Goal: Task Accomplishment & Management: Manage account settings

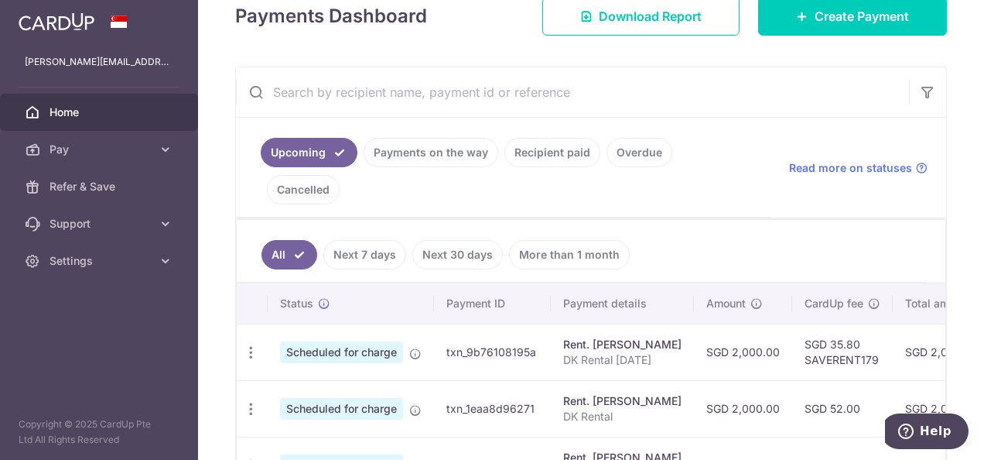
scroll to position [0, 340]
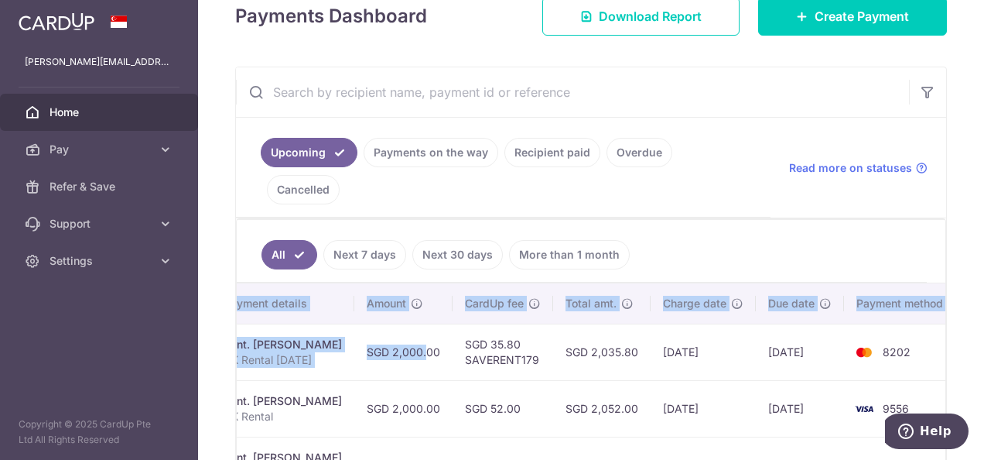
drag, startPoint x: 735, startPoint y: 327, endPoint x: 987, endPoint y: 332, distance: 251.6
click at [984, 332] on html "[PERSON_NAME][EMAIL_ADDRESS][DOMAIN_NAME] Home Pay Payments Recipients Cards Re…" at bounding box center [492, 230] width 984 height 460
drag, startPoint x: 984, startPoint y: 332, endPoint x: 799, endPoint y: 358, distance: 186.0
click at [806, 380] on td "[DATE]" at bounding box center [800, 408] width 88 height 56
click at [795, 337] on td "[DATE]" at bounding box center [800, 351] width 88 height 56
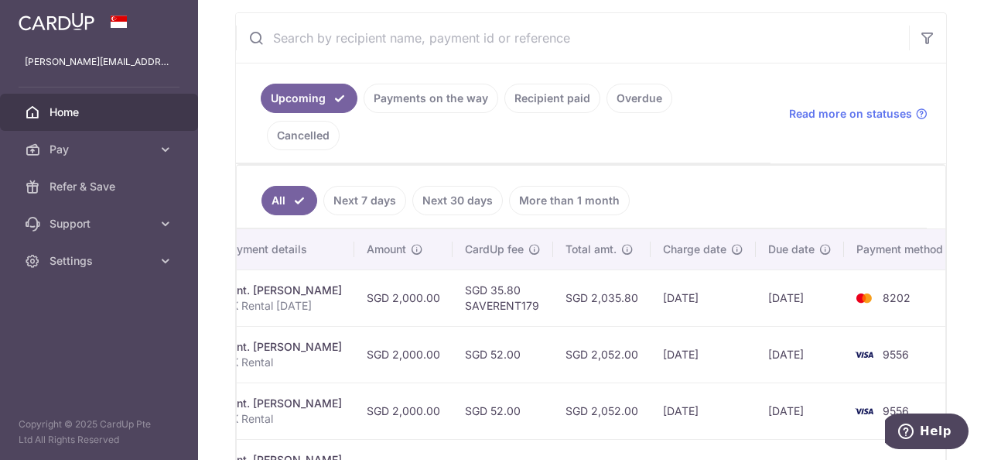
scroll to position [310, 0]
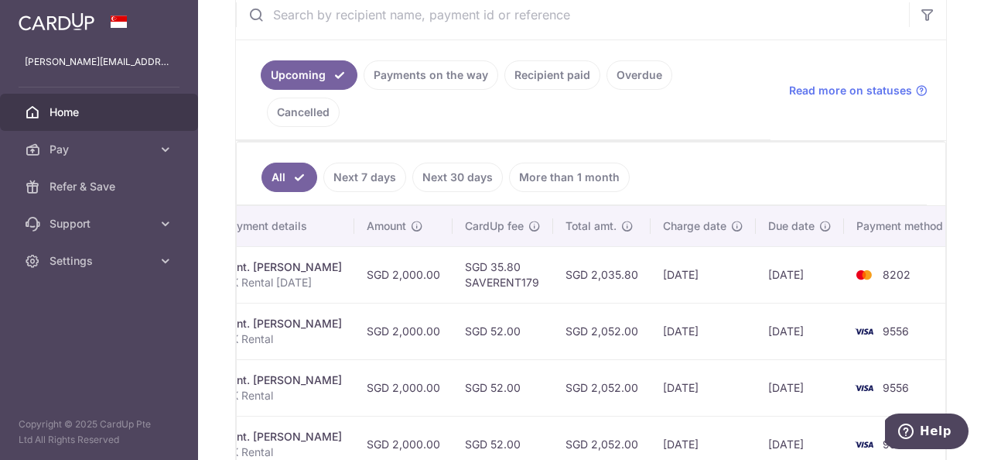
drag, startPoint x: 543, startPoint y: 293, endPoint x: 536, endPoint y: 294, distance: 7.9
click at [536, 303] on tr "Update payment Cancel payment Scheduled for charge txn_1eaa8d96271 Rent. Cliff …" at bounding box center [429, 331] width 1065 height 56
click at [673, 303] on td "[DATE]" at bounding box center [703, 331] width 105 height 56
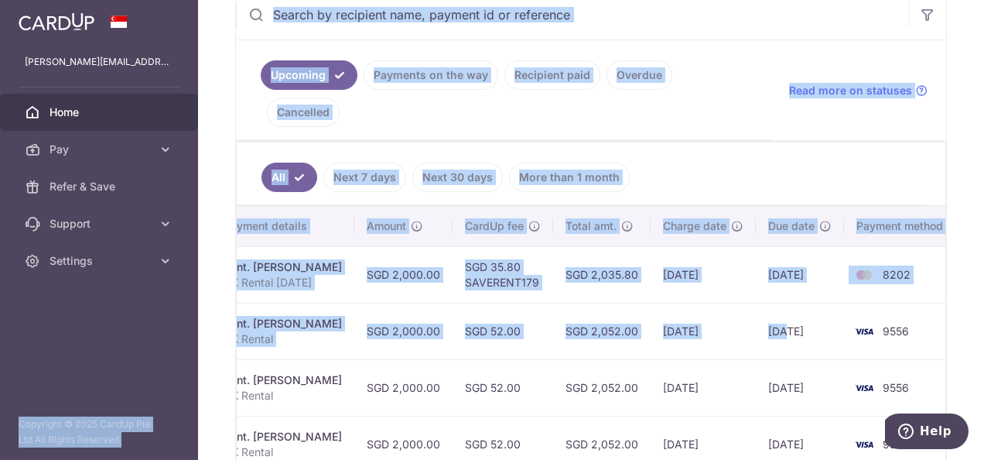
scroll to position [0, 0]
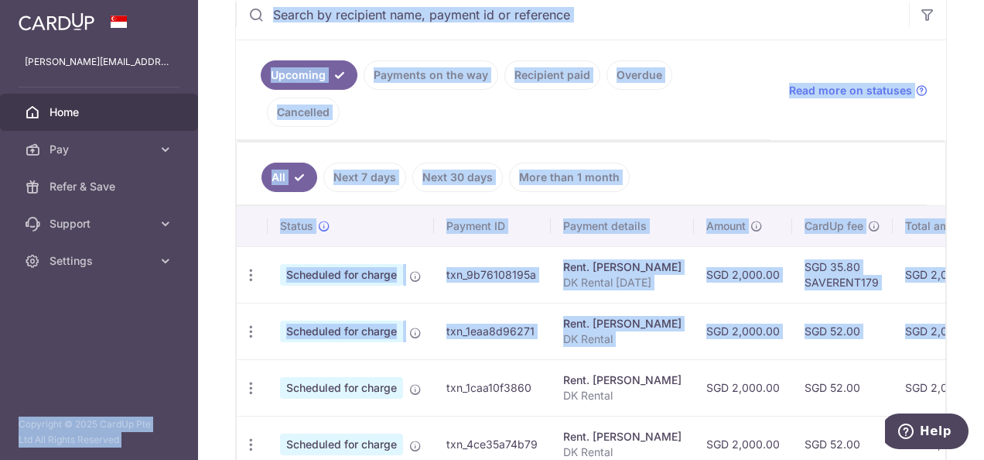
drag, startPoint x: 766, startPoint y: 289, endPoint x: 150, endPoint y: 298, distance: 616.1
click at [142, 298] on main "[PERSON_NAME][EMAIL_ADDRESS][DOMAIN_NAME] Home Pay Payments Recipients Cards Re…" at bounding box center [492, 230] width 984 height 460
drag, startPoint x: 150, startPoint y: 298, endPoint x: 645, endPoint y: 288, distance: 495.4
click at [645, 316] on div "Rent. [PERSON_NAME]" at bounding box center [622, 323] width 118 height 15
click at [243, 323] on icon "button" at bounding box center [251, 331] width 16 height 16
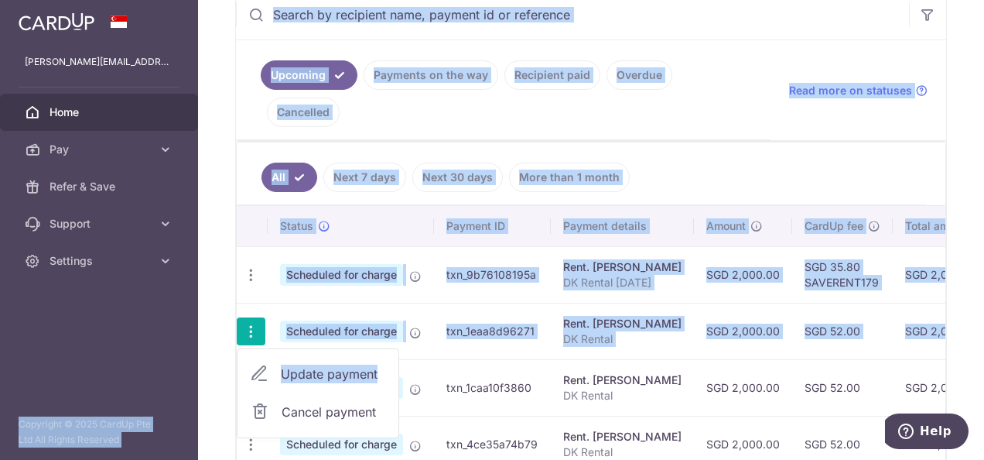
click at [272, 355] on link "Update payment" at bounding box center [318, 373] width 161 height 37
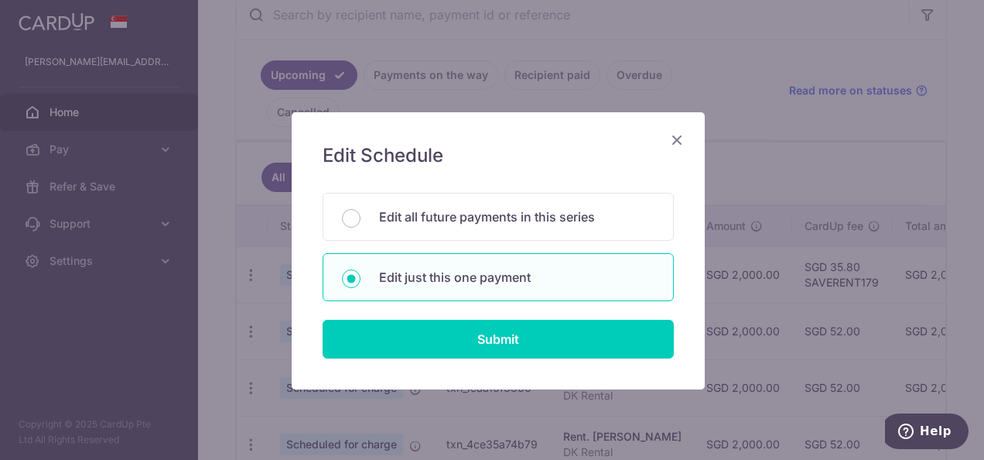
click at [481, 361] on div "Edit Schedule You will be editing all 5 payments to Cliff Anderson scheduled fr…" at bounding box center [498, 250] width 413 height 277
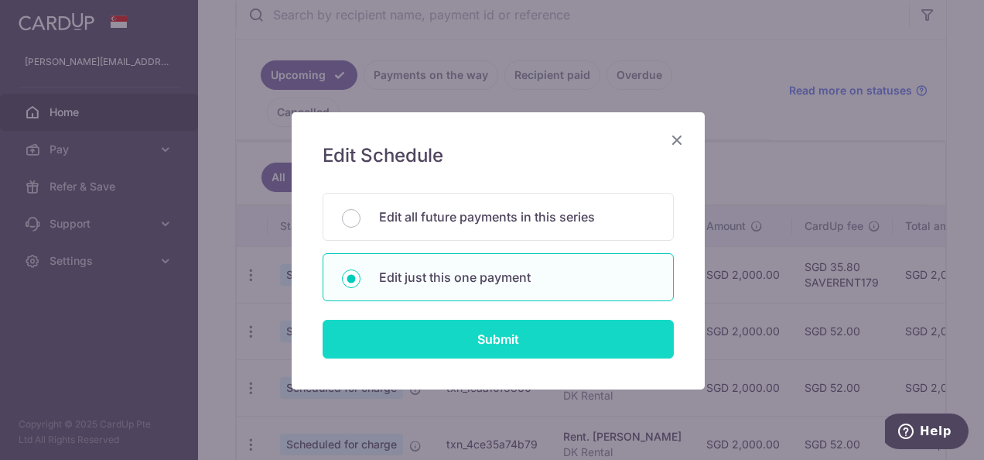
click at [486, 351] on input "Submit" at bounding box center [498, 339] width 351 height 39
radio input "true"
type input "2,000.00"
type input "[DATE]"
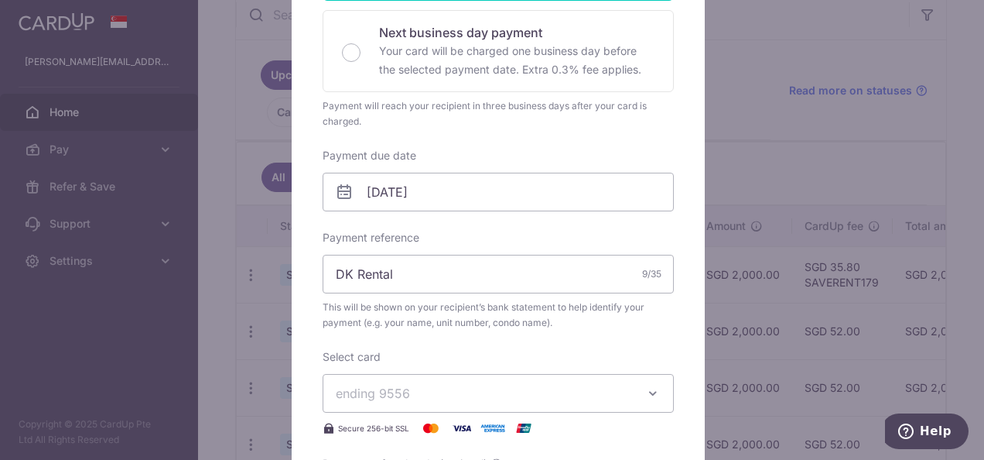
scroll to position [387, 0]
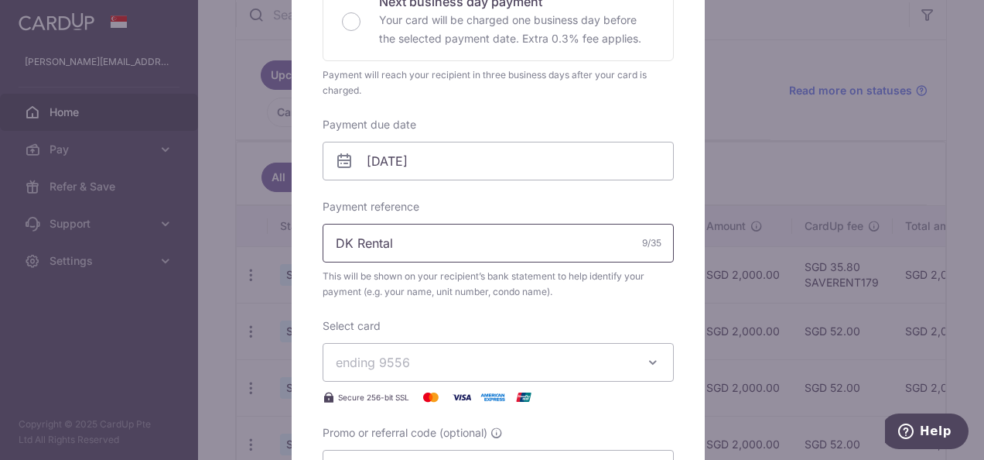
drag, startPoint x: 424, startPoint y: 258, endPoint x: 440, endPoint y: 252, distance: 17.0
click at [423, 258] on input "DK Rental" at bounding box center [498, 243] width 351 height 39
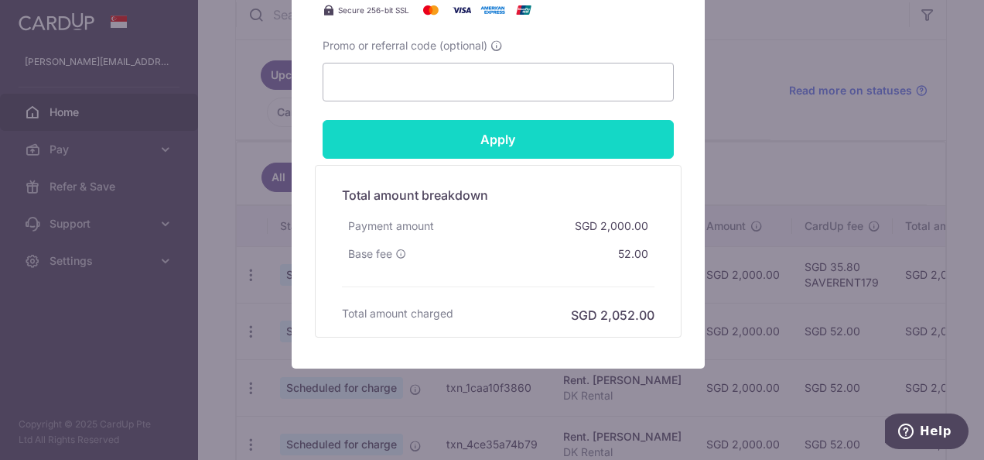
type input "DK Rental [DATE]"
click at [534, 135] on input "Apply" at bounding box center [498, 139] width 351 height 39
type input "Successfully Applied"
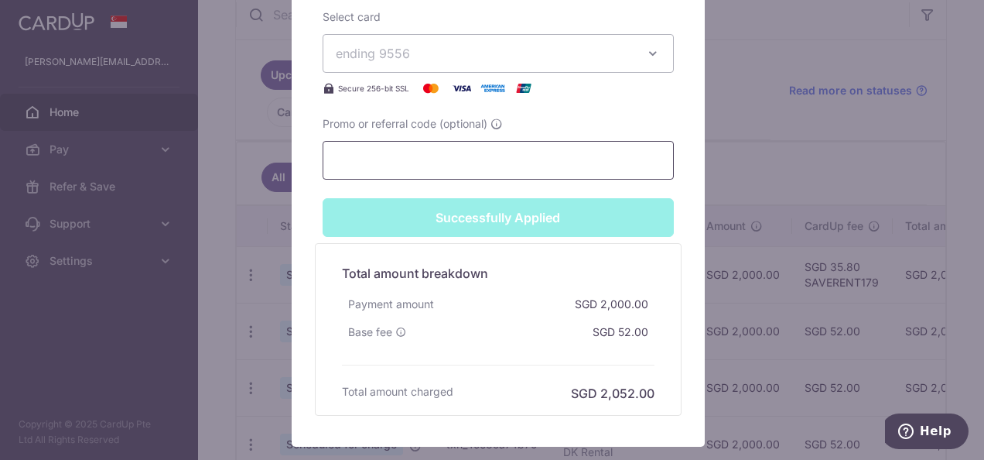
click at [504, 176] on input "Promo or referral code (optional)" at bounding box center [498, 160] width 351 height 39
type input "S"
type input "Apply"
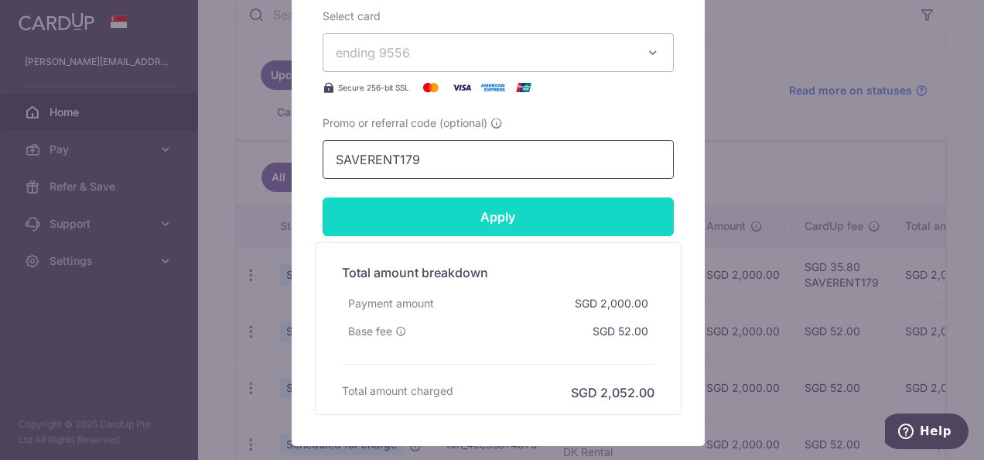
type input "SAVERENT179"
click at [504, 207] on input "Apply" at bounding box center [498, 216] width 351 height 39
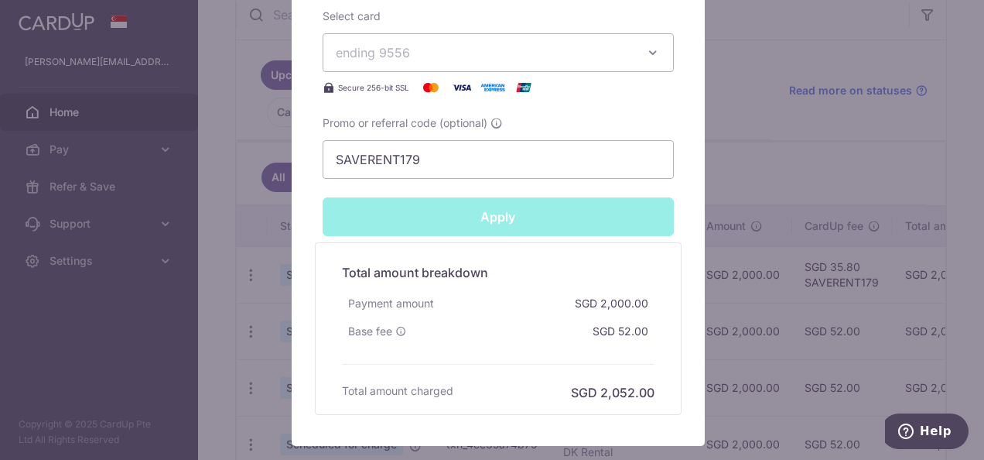
type input "Successfully Applied"
click at [803, 154] on div "Edit payment By clicking apply, you will make changes to all payments to Cliff …" at bounding box center [492, 230] width 984 height 460
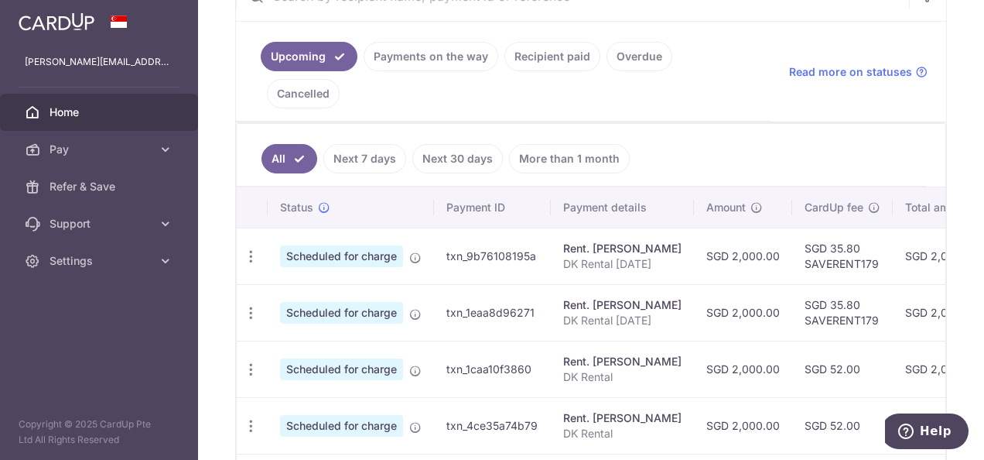
scroll to position [406, 0]
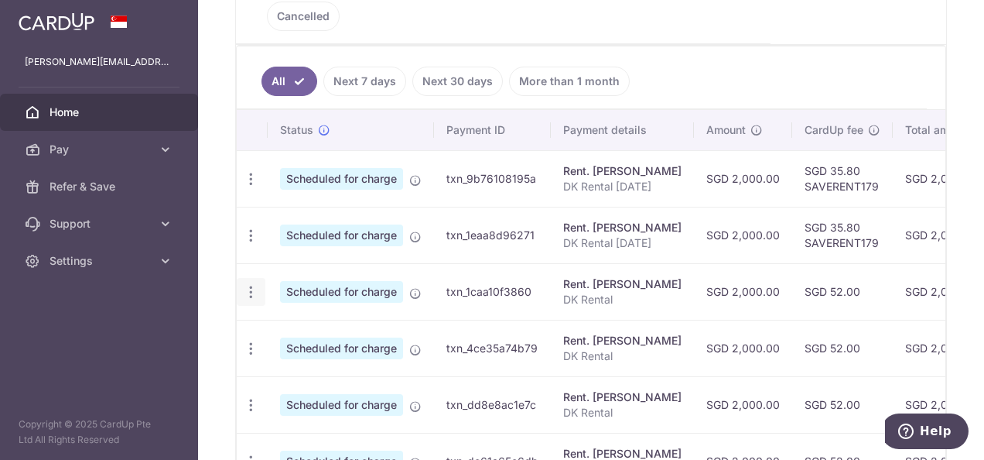
click at [251, 284] on icon "button" at bounding box center [251, 292] width 16 height 16
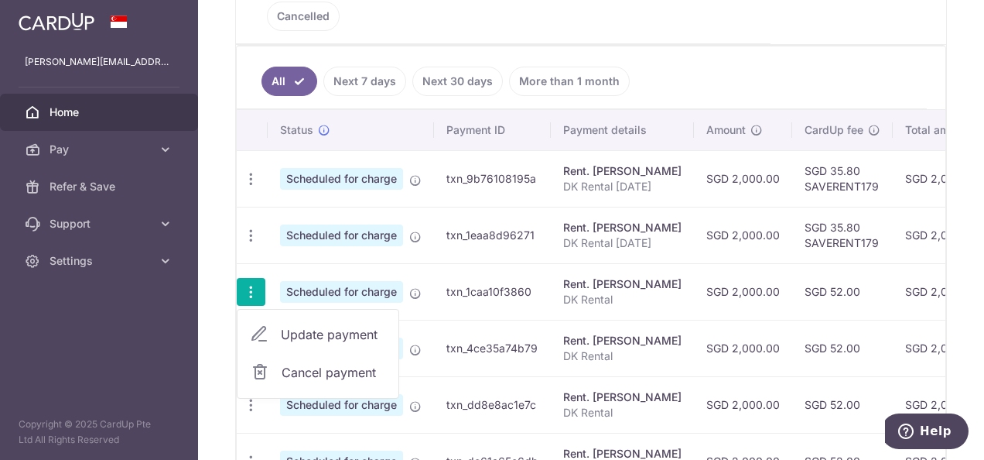
click at [291, 325] on span "Update payment" at bounding box center [333, 334] width 105 height 19
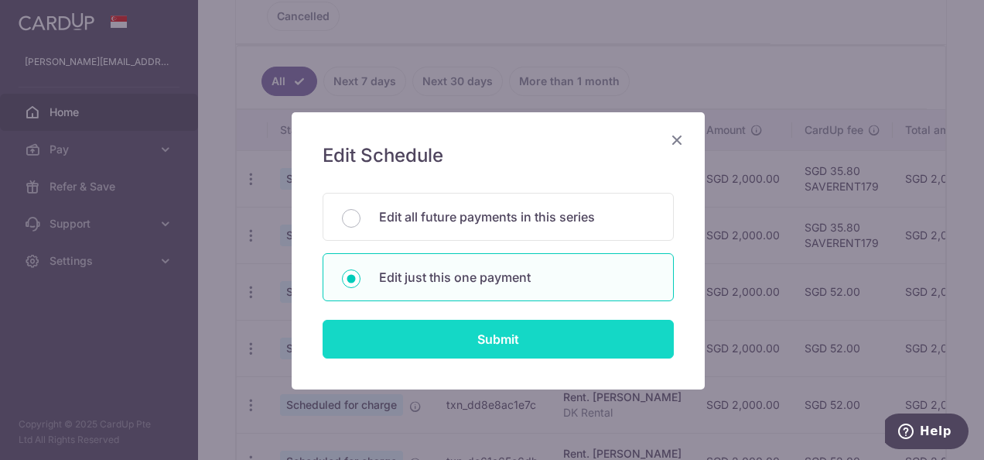
click at [481, 337] on input "Submit" at bounding box center [498, 339] width 351 height 39
radio input "true"
type input "2,000.00"
type input "[DATE]"
type input "DK Rental"
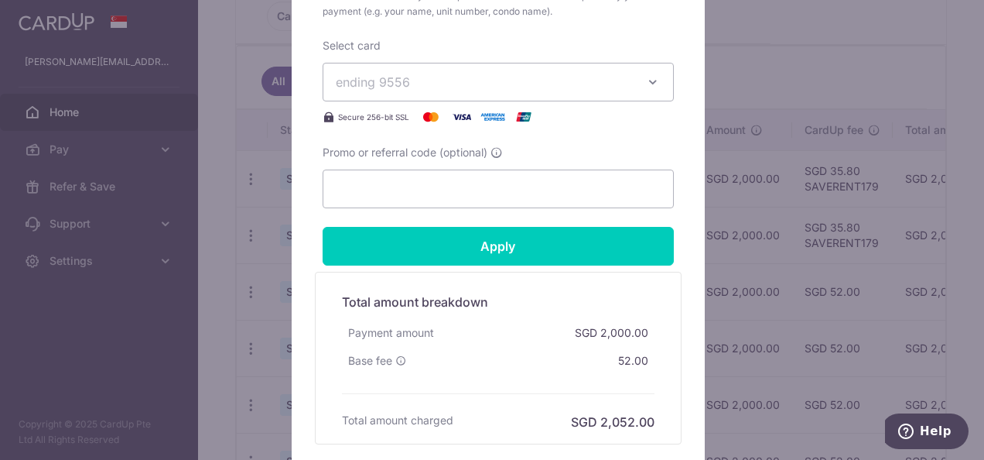
scroll to position [697, 0]
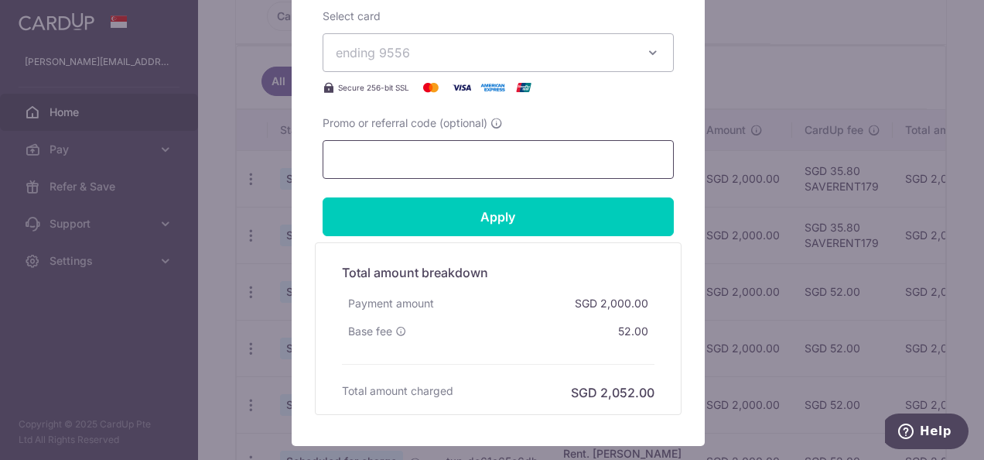
click at [454, 163] on input "Promo or referral code (optional)" at bounding box center [498, 159] width 351 height 39
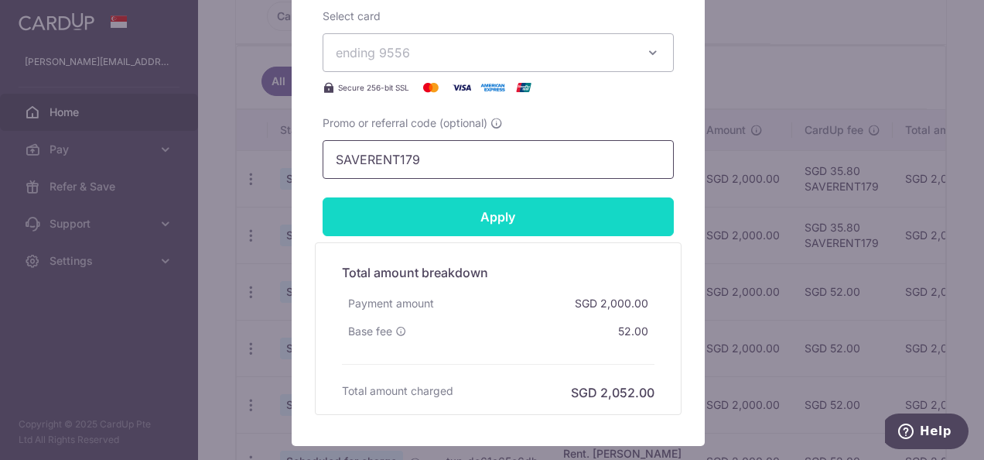
type input "SAVERENT179"
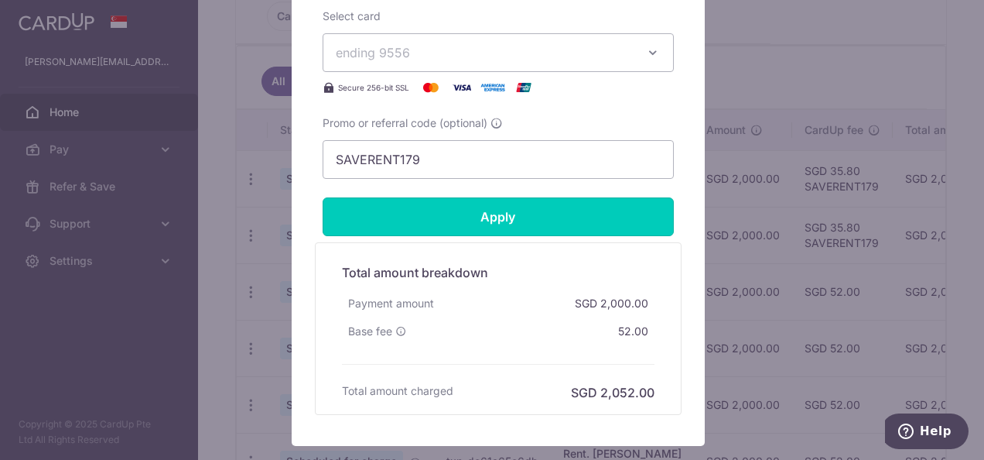
click at [442, 212] on input "Apply" at bounding box center [498, 216] width 351 height 39
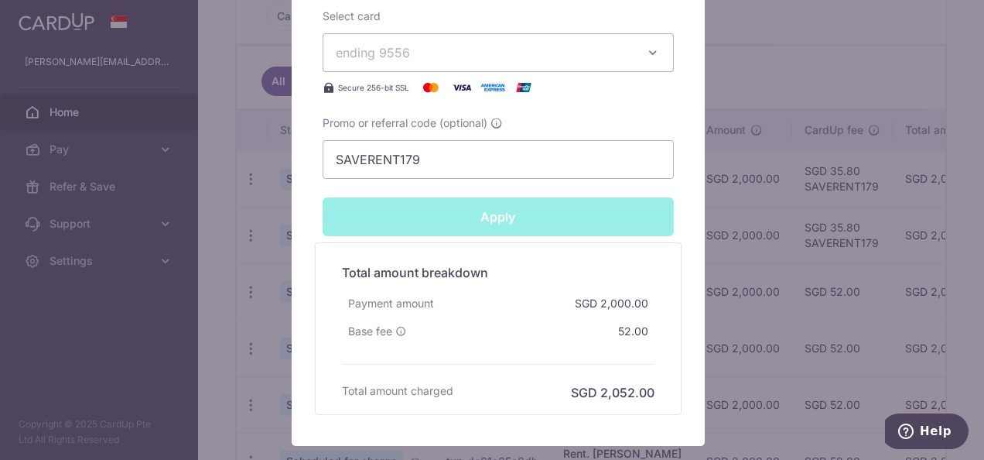
type input "Successfully Applied"
click at [246, 214] on div "Edit payment By clicking apply, you will make changes to all payments to Cliff …" at bounding box center [492, 230] width 984 height 460
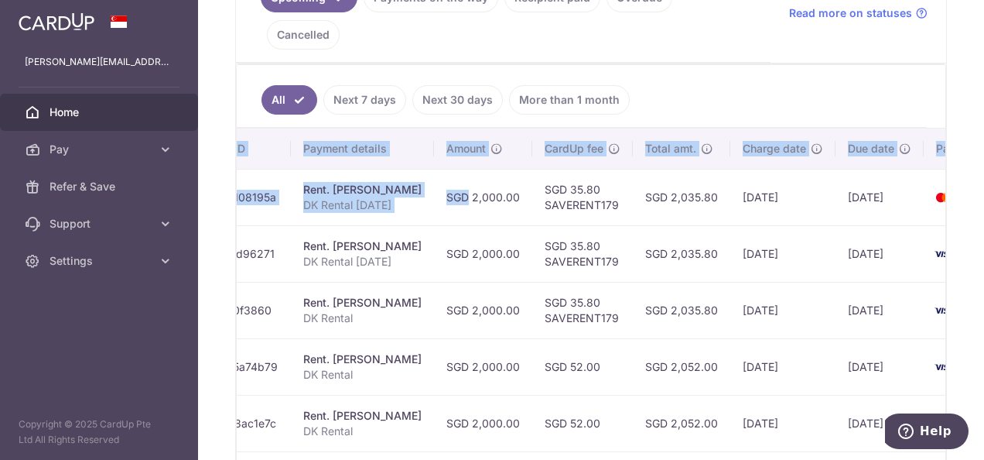
scroll to position [0, 340]
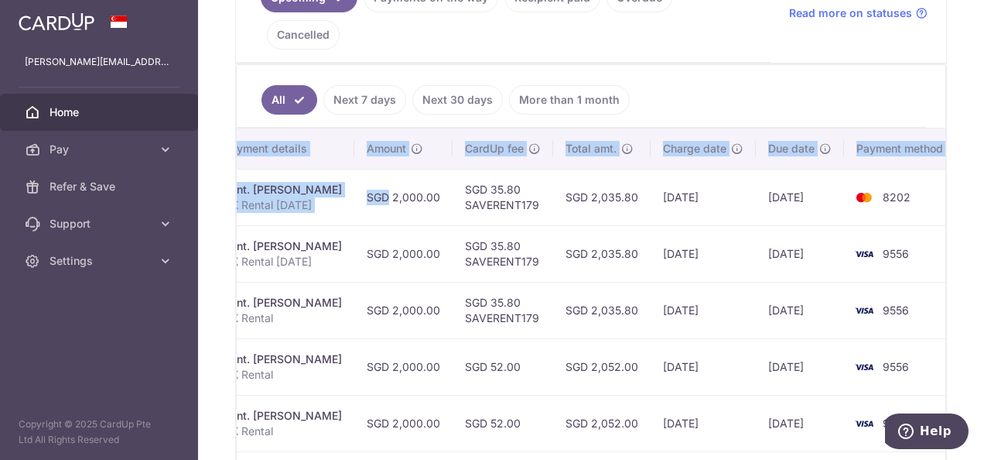
drag, startPoint x: 689, startPoint y: 148, endPoint x: 987, endPoint y: 119, distance: 299.3
click at [984, 119] on html "[PERSON_NAME][EMAIL_ADDRESS][DOMAIN_NAME] Home Pay Payments Recipients Cards Re…" at bounding box center [492, 230] width 984 height 460
click at [849, 188] on img at bounding box center [864, 197] width 31 height 19
click at [878, 169] on td "8202" at bounding box center [903, 197] width 118 height 56
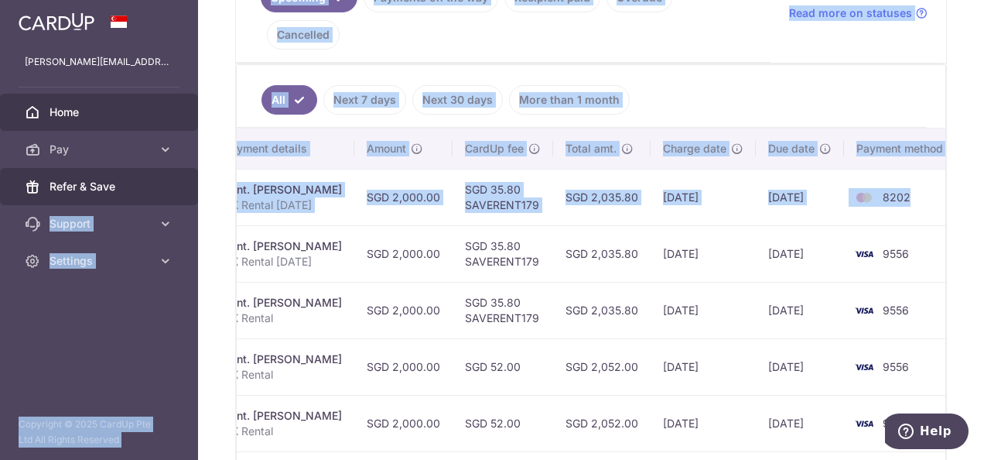
scroll to position [0, 0]
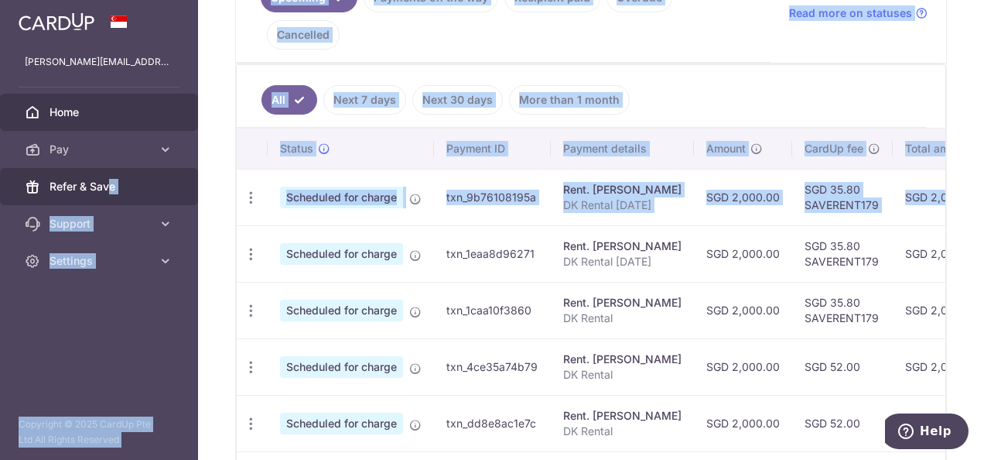
drag, startPoint x: 904, startPoint y: 169, endPoint x: 111, endPoint y: 176, distance: 792.5
click at [111, 176] on main "[PERSON_NAME][EMAIL_ADDRESS][DOMAIN_NAME] Home Pay Payments Recipients Cards Re…" at bounding box center [492, 230] width 984 height 460
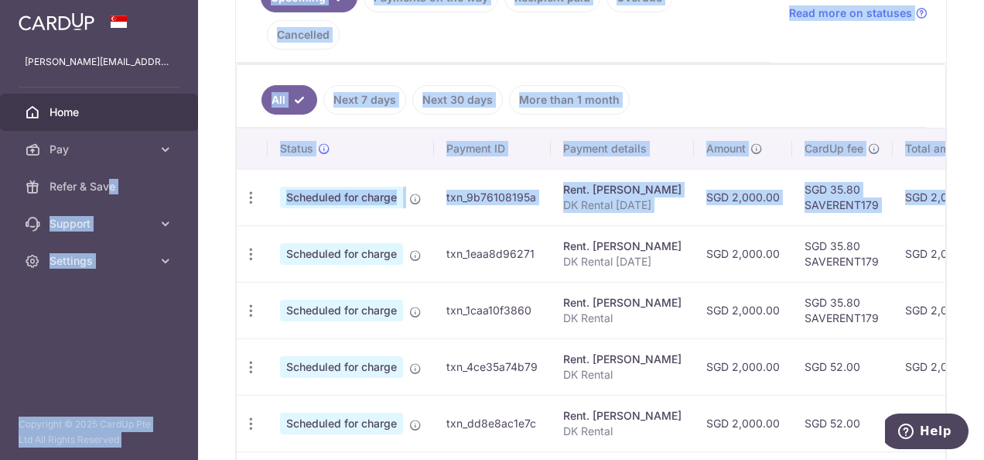
click at [450, 169] on td "txn_9b76108195a" at bounding box center [492, 197] width 117 height 56
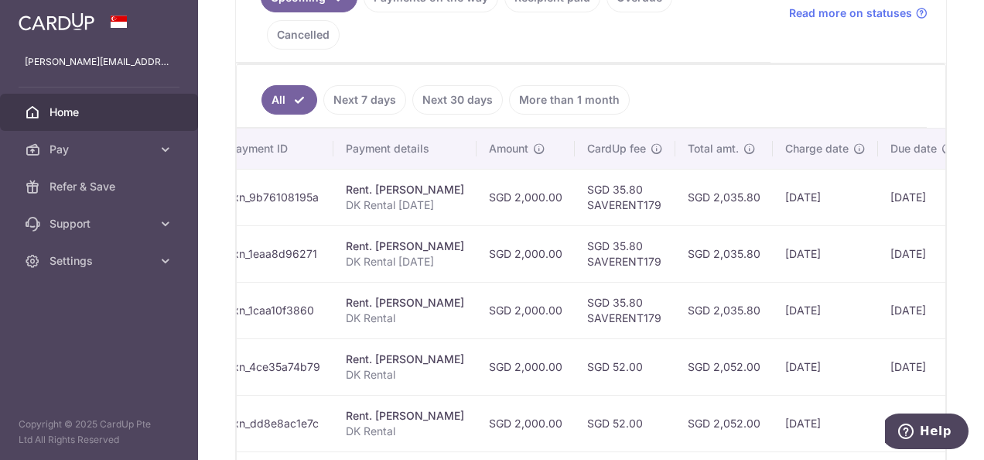
scroll to position [0, 340]
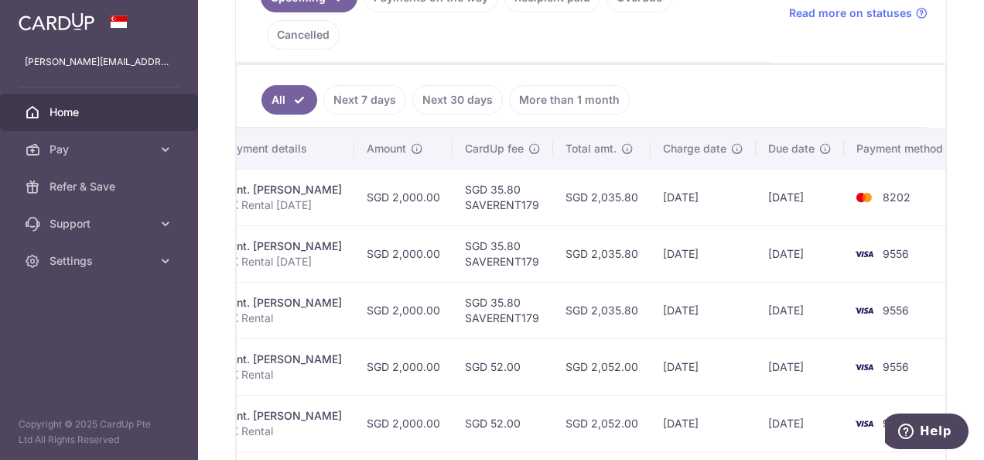
drag, startPoint x: 769, startPoint y: 152, endPoint x: 987, endPoint y: 147, distance: 217.5
click at [984, 147] on html "[PERSON_NAME][EMAIL_ADDRESS][DOMAIN_NAME] Home Pay Payments Recipients Cards Re…" at bounding box center [492, 230] width 984 height 460
drag, startPoint x: 987, startPoint y: 147, endPoint x: 898, endPoint y: 181, distance: 95.3
click at [898, 181] on td "8202" at bounding box center [903, 197] width 118 height 56
click at [853, 179] on td "8202" at bounding box center [903, 197] width 118 height 56
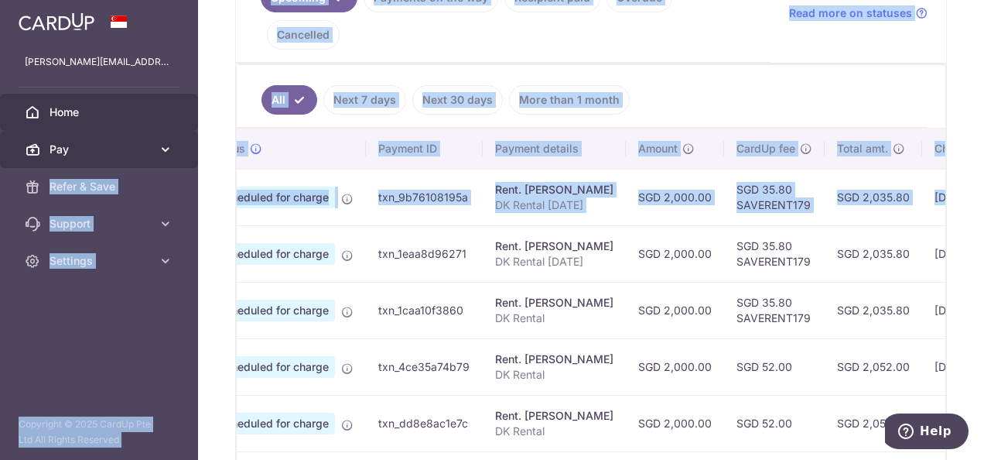
scroll to position [0, 0]
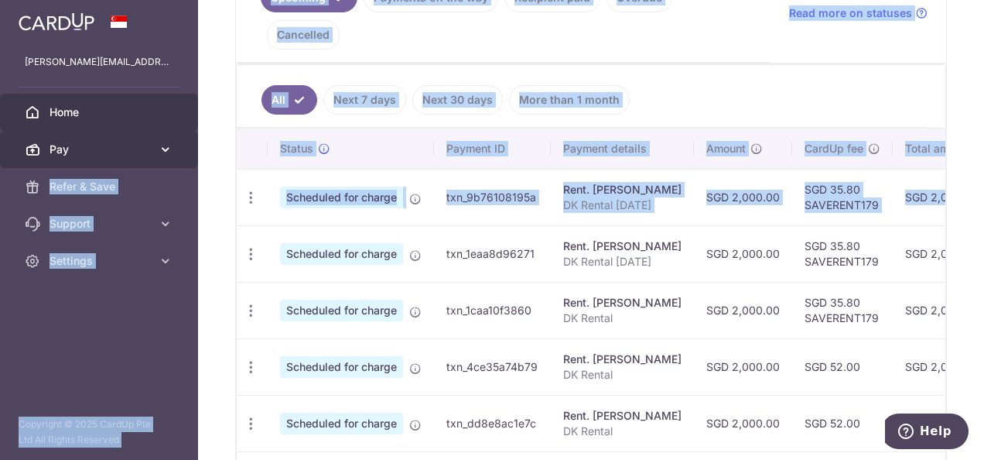
drag, startPoint x: 904, startPoint y: 166, endPoint x: 163, endPoint y: 158, distance: 740.7
click at [163, 158] on main "[PERSON_NAME][EMAIL_ADDRESS][DOMAIN_NAME] Home Pay Payments Recipients Cards Re…" at bounding box center [492, 230] width 984 height 460
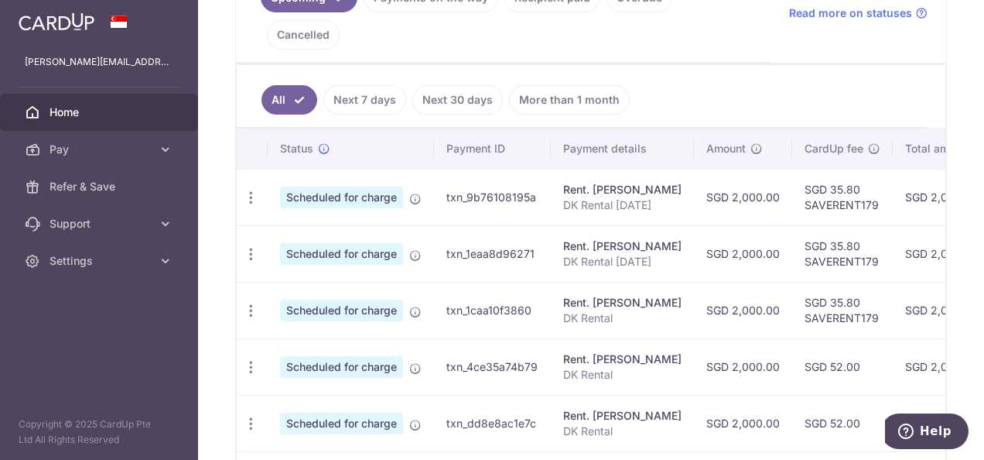
click at [548, 225] on td "txn_1eaa8d96271" at bounding box center [492, 253] width 117 height 56
click at [252, 190] on icon "button" at bounding box center [251, 198] width 16 height 16
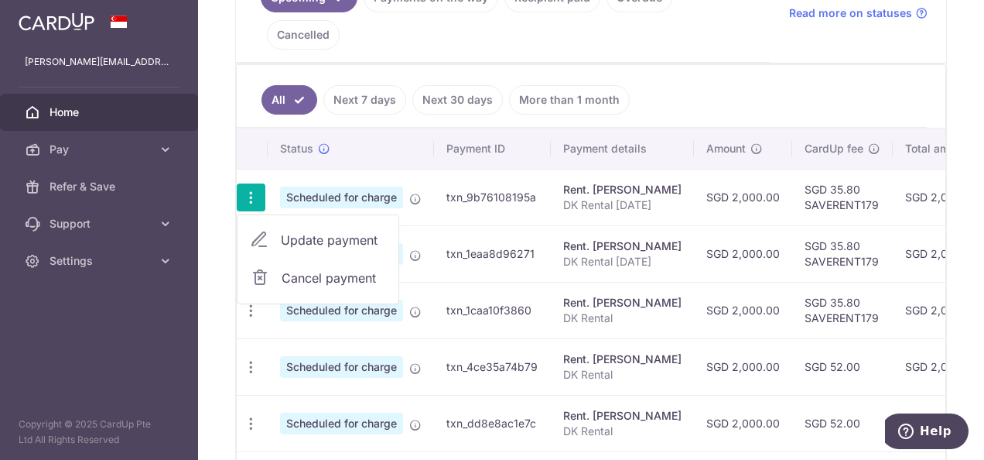
click at [562, 180] on td "Rent. [PERSON_NAME] DK Rental [DATE]" at bounding box center [622, 197] width 143 height 56
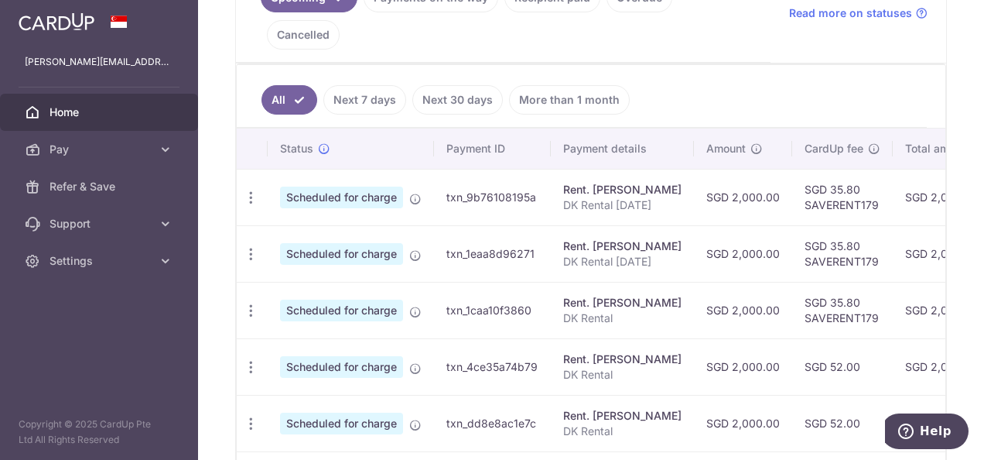
scroll to position [0, 340]
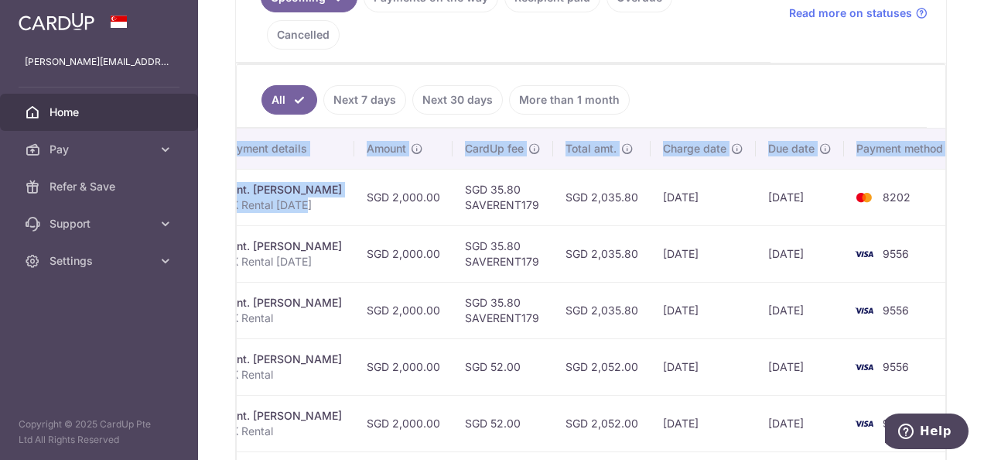
drag, startPoint x: 644, startPoint y: 156, endPoint x: 984, endPoint y: 157, distance: 339.7
click at [984, 156] on html "[PERSON_NAME][EMAIL_ADDRESS][DOMAIN_NAME] Home Pay Payments Recipients Cards Re…" at bounding box center [492, 230] width 984 height 460
drag, startPoint x: 984, startPoint y: 157, endPoint x: 870, endPoint y: 198, distance: 120.9
click at [870, 225] on td "9556" at bounding box center [903, 253] width 118 height 56
click at [859, 225] on td "9556" at bounding box center [903, 253] width 118 height 56
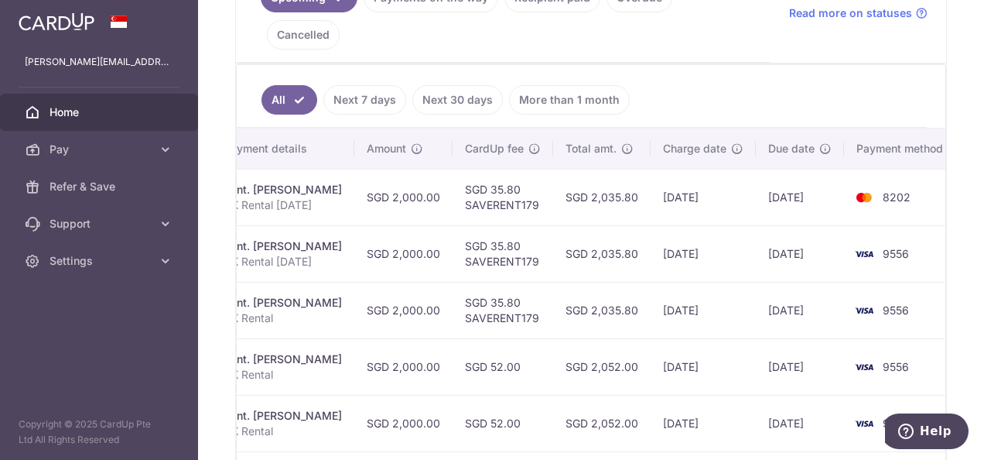
scroll to position [0, 0]
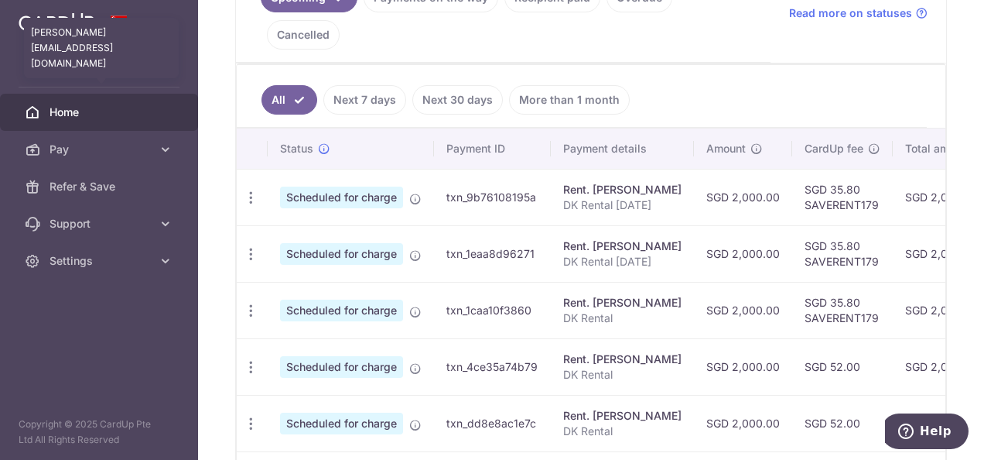
drag, startPoint x: 822, startPoint y: 187, endPoint x: 74, endPoint y: 63, distance: 757.6
click at [74, 63] on main "[PERSON_NAME][EMAIL_ADDRESS][DOMAIN_NAME] [PERSON_NAME][EMAIL_ADDRESS][DOMAIN_N…" at bounding box center [492, 230] width 984 height 460
drag, startPoint x: 74, startPoint y: 63, endPoint x: 602, endPoint y: 221, distance: 550.9
click at [609, 254] on p "DK Rental [DATE]" at bounding box center [622, 261] width 118 height 15
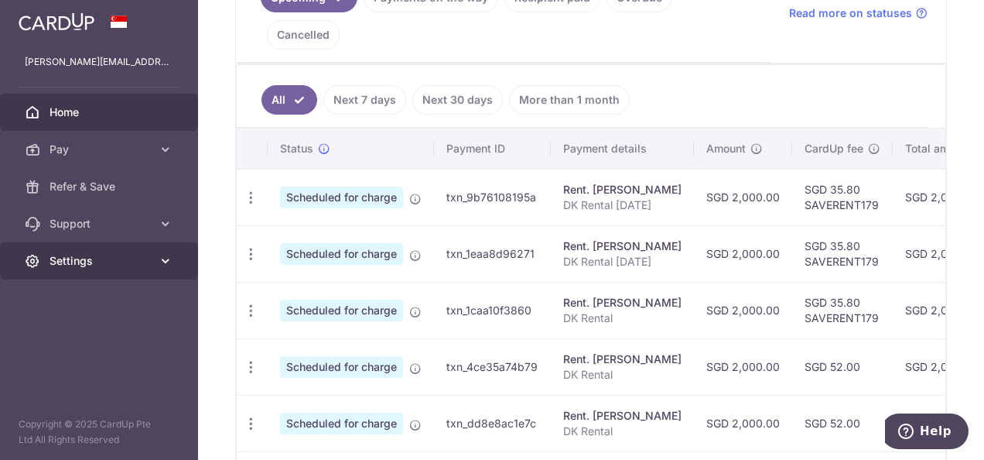
click at [67, 252] on link "Settings" at bounding box center [99, 260] width 198 height 37
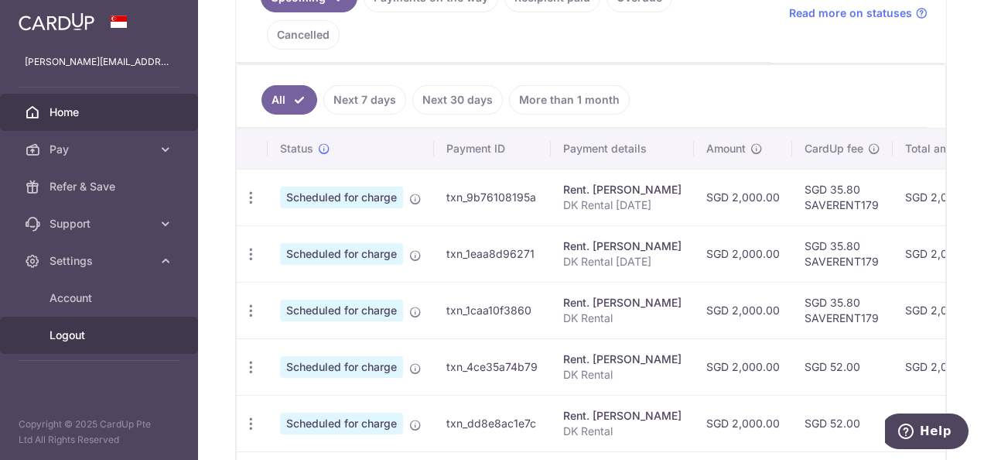
click at [83, 338] on span "Logout" at bounding box center [101, 334] width 102 height 15
